Goal: Task Accomplishment & Management: Manage account settings

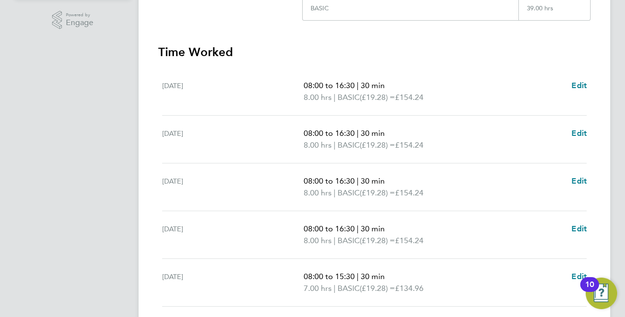
scroll to position [392, 0]
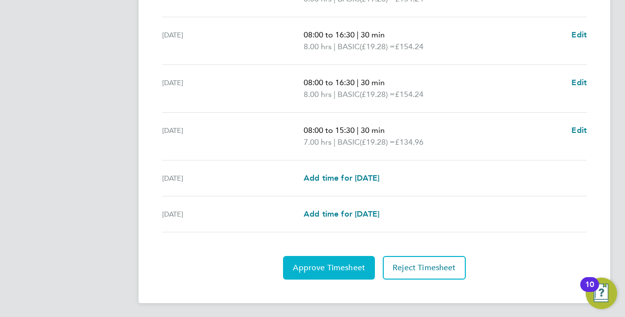
click at [308, 262] on span "Approve Timesheet" at bounding box center [329, 267] width 72 height 10
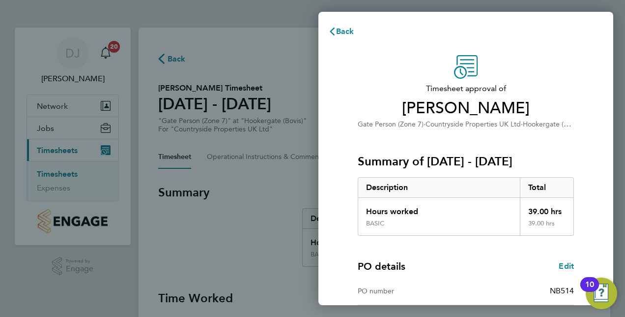
scroll to position [125, 0]
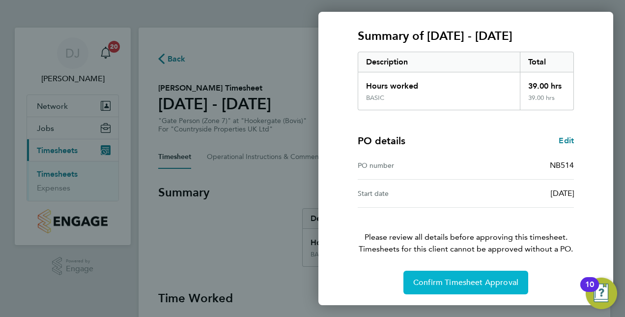
click at [451, 280] on span "Confirm Timesheet Approval" at bounding box center [465, 282] width 105 height 10
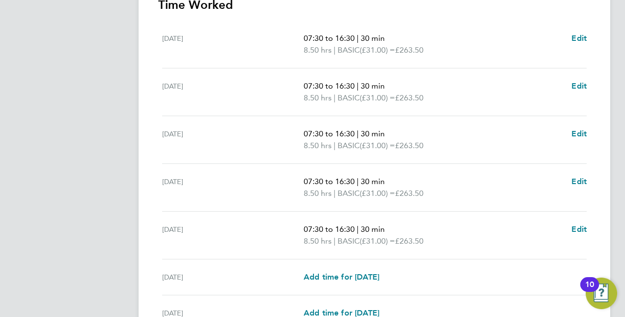
scroll to position [392, 0]
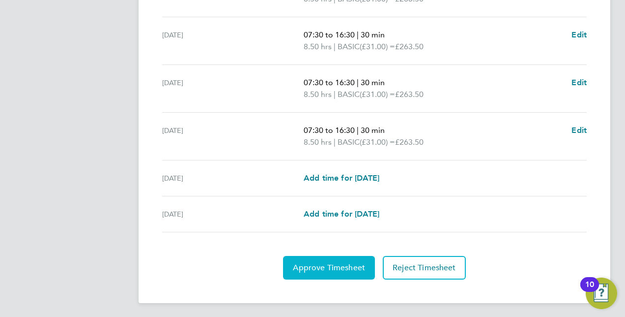
click at [338, 265] on span "Approve Timesheet" at bounding box center [329, 267] width 72 height 10
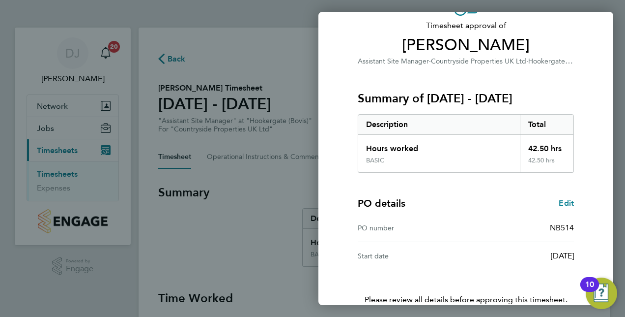
scroll to position [125, 0]
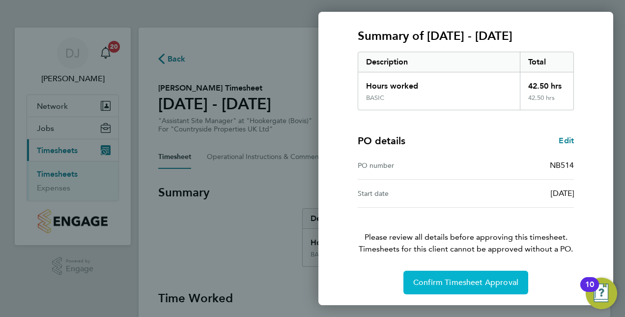
click at [475, 280] on span "Confirm Timesheet Approval" at bounding box center [465, 282] width 105 height 10
